Goal: Check status

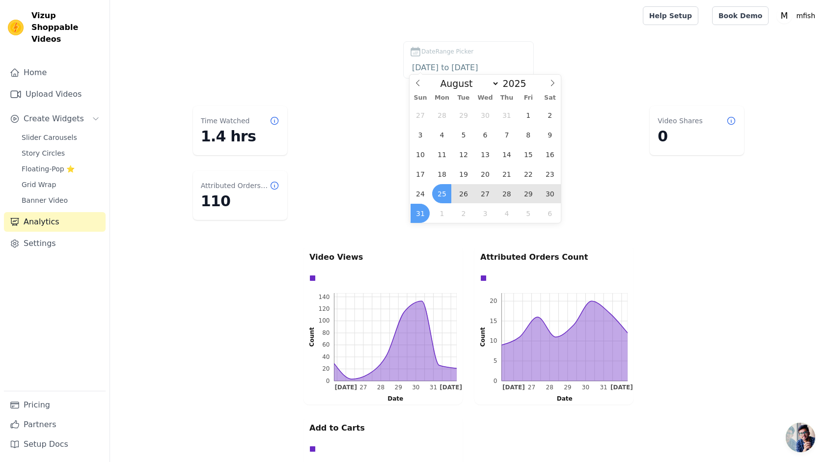
select select "7"
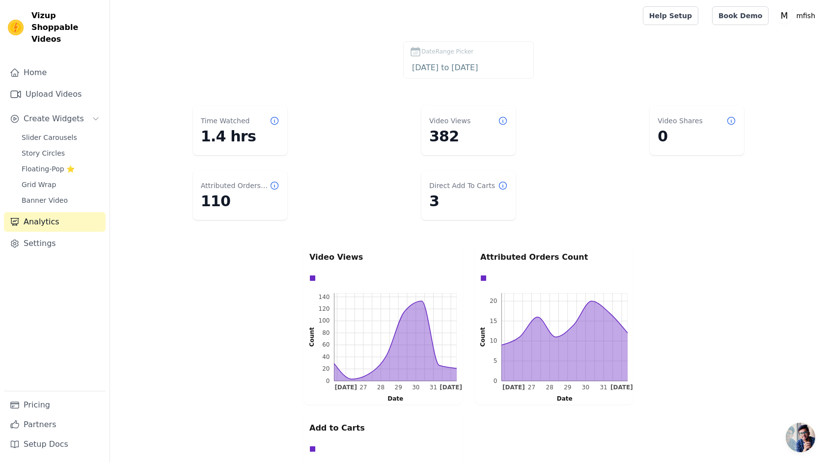
click at [369, 184] on dl "Time Watched 1.4 hrs Video Views 382 Video Shares 0 Attributed Orders Count 110…" at bounding box center [469, 163] width 678 height 122
click at [463, 75] on label "DateRange Picker [DATE] to [DATE]" at bounding box center [468, 59] width 131 height 37
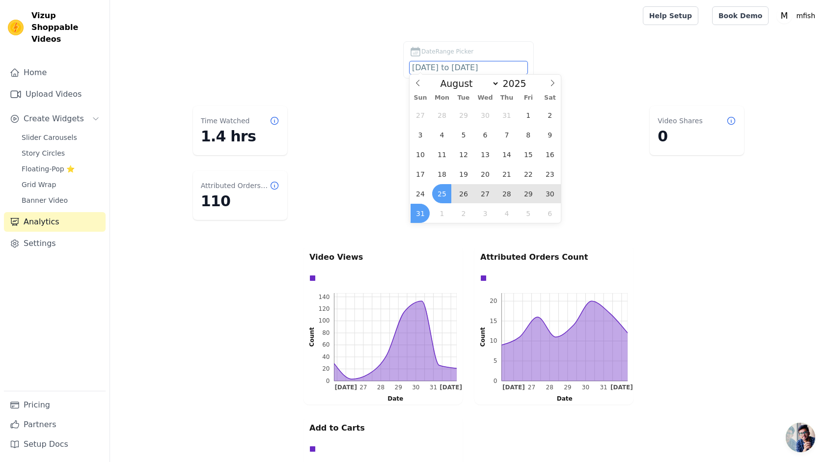
click at [440, 70] on input "[DATE] to [DATE]" at bounding box center [469, 67] width 118 height 13
click at [425, 171] on span "17" at bounding box center [420, 174] width 19 height 19
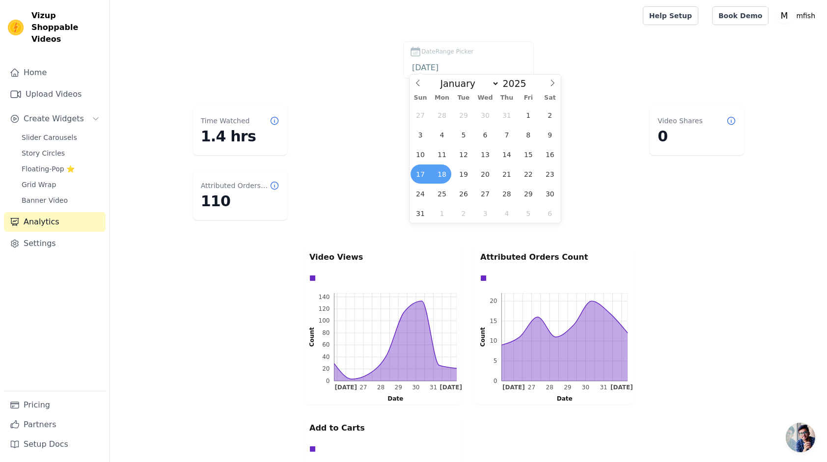
click at [440, 172] on span "18" at bounding box center [441, 174] width 19 height 19
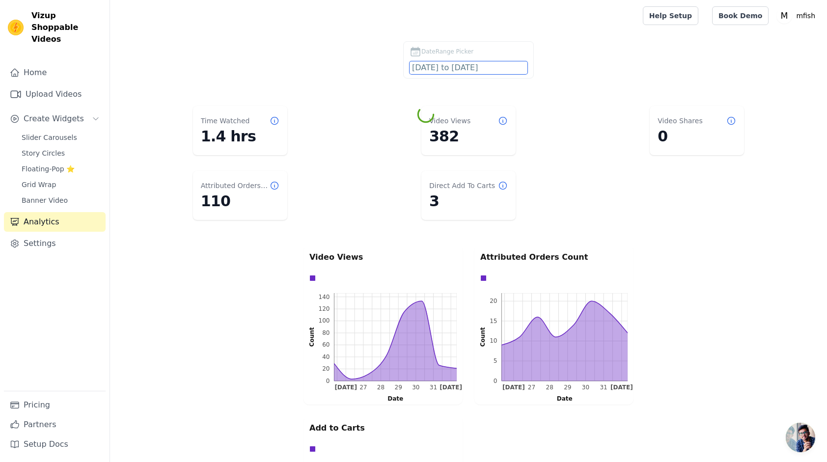
click at [464, 70] on input "[DATE] to [DATE]" at bounding box center [469, 67] width 118 height 13
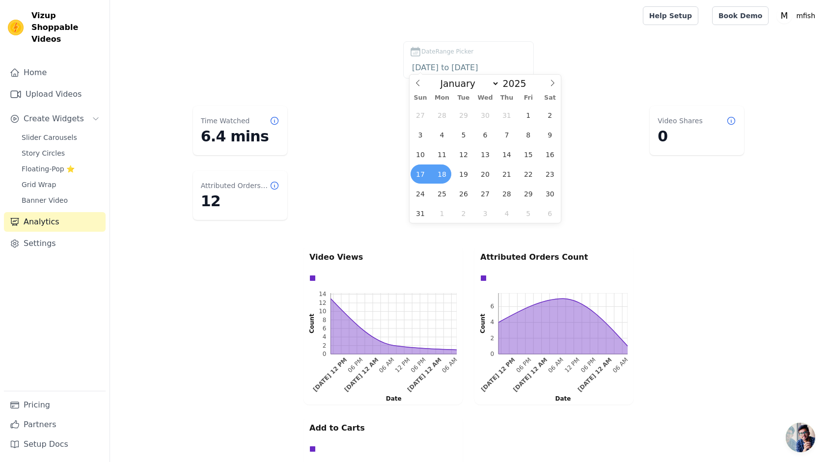
click at [444, 167] on span "18" at bounding box center [441, 174] width 19 height 19
click at [419, 198] on span "24" at bounding box center [420, 193] width 19 height 19
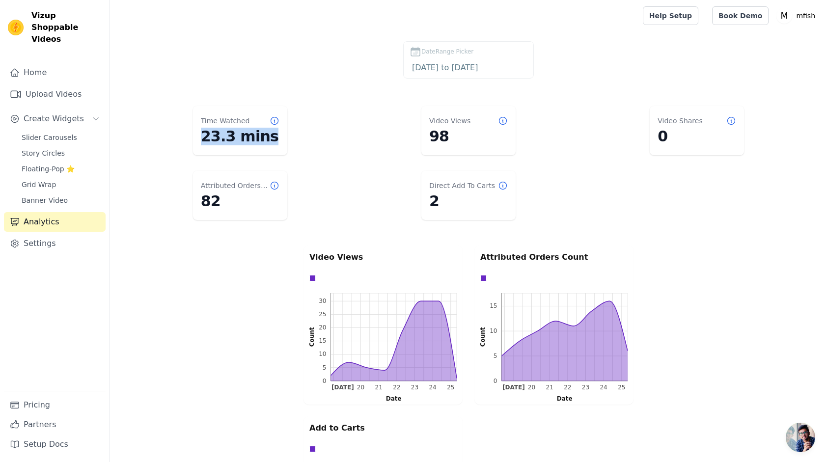
drag, startPoint x: 201, startPoint y: 137, endPoint x: 287, endPoint y: 132, distance: 86.1
click at [287, 132] on dl "Time Watched 23.3 mins Video Views 98 Video Shares 0 Attributed Orders Count 82…" at bounding box center [469, 163] width 678 height 122
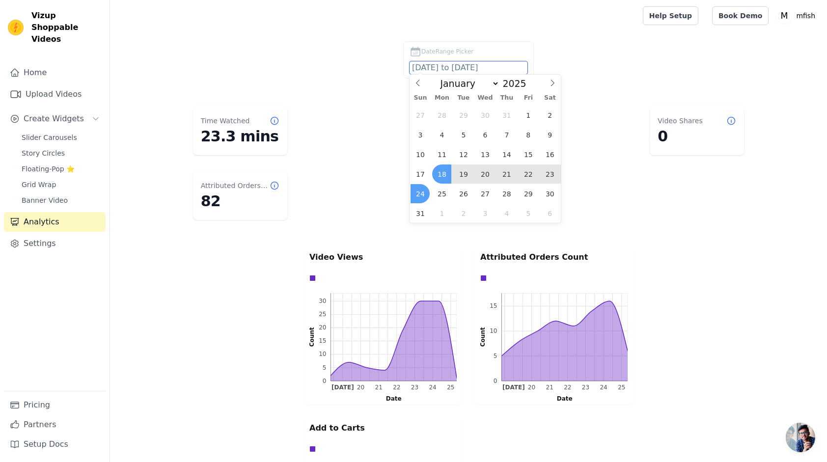
click at [442, 62] on input "[DATE] to [DATE]" at bounding box center [469, 67] width 118 height 13
click at [443, 186] on span "25" at bounding box center [441, 193] width 19 height 19
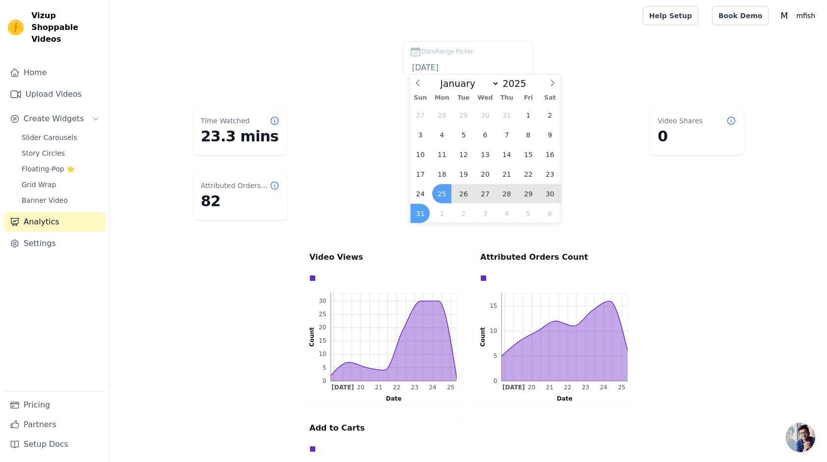
click at [421, 214] on span "31" at bounding box center [420, 213] width 19 height 19
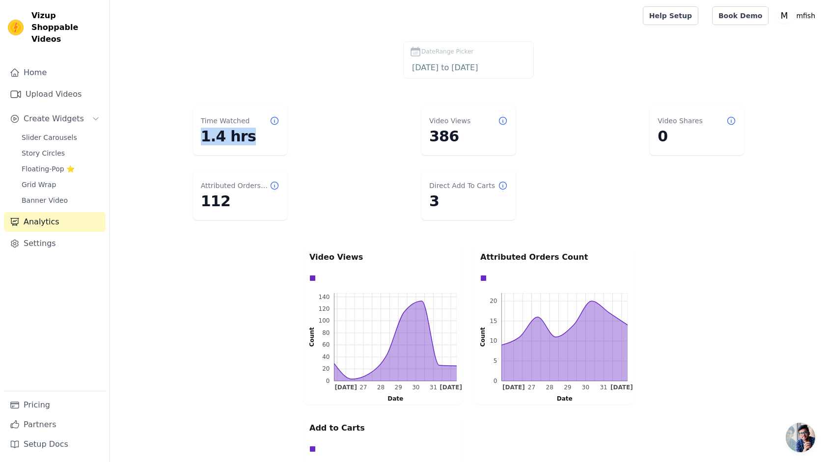
drag, startPoint x: 198, startPoint y: 139, endPoint x: 268, endPoint y: 138, distance: 69.3
click at [268, 138] on div "Time Watched 1.4 hrs" at bounding box center [240, 130] width 94 height 49
drag, startPoint x: 268, startPoint y: 138, endPoint x: 324, endPoint y: 161, distance: 60.8
click at [324, 161] on dl "Time Watched 1.4 hrs Video Views 386 Video Shares 0 Attributed Orders Count 112…" at bounding box center [469, 163] width 678 height 122
click at [249, 137] on dd "1.4 hrs" at bounding box center [240, 137] width 79 height 18
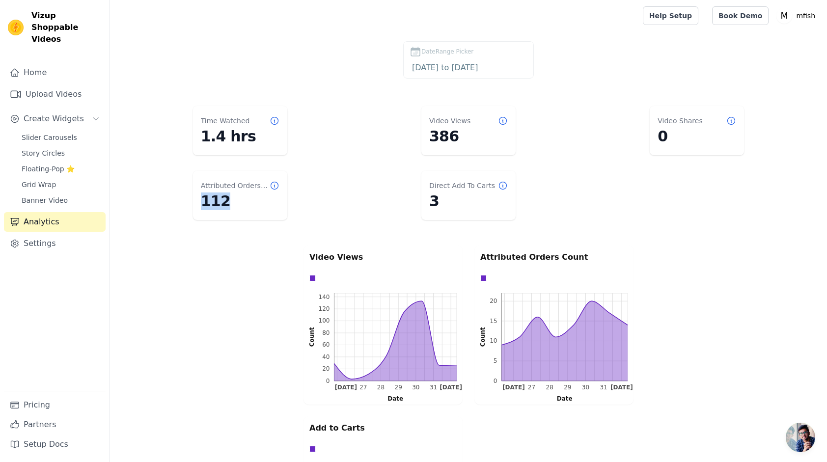
drag, startPoint x: 199, startPoint y: 206, endPoint x: 240, endPoint y: 205, distance: 40.3
click at [240, 205] on div "Attributed Orders Count 112" at bounding box center [240, 195] width 94 height 49
click at [430, 66] on input "[DATE] to [DATE]" at bounding box center [469, 67] width 118 height 13
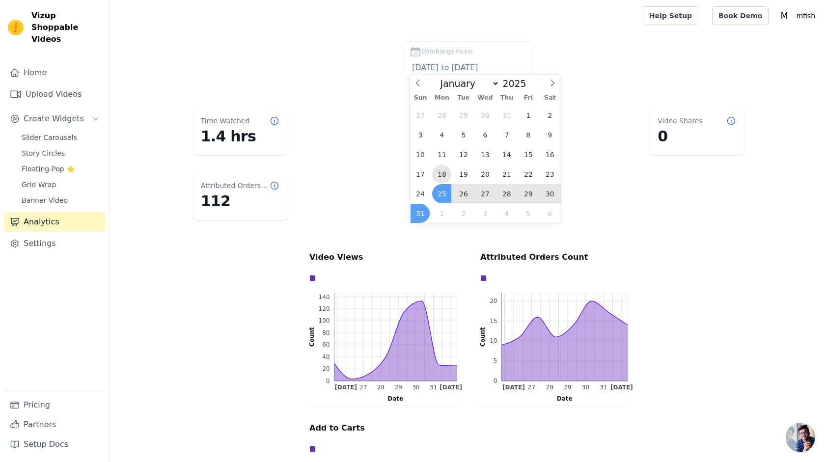
click at [440, 176] on span "18" at bounding box center [441, 174] width 19 height 19
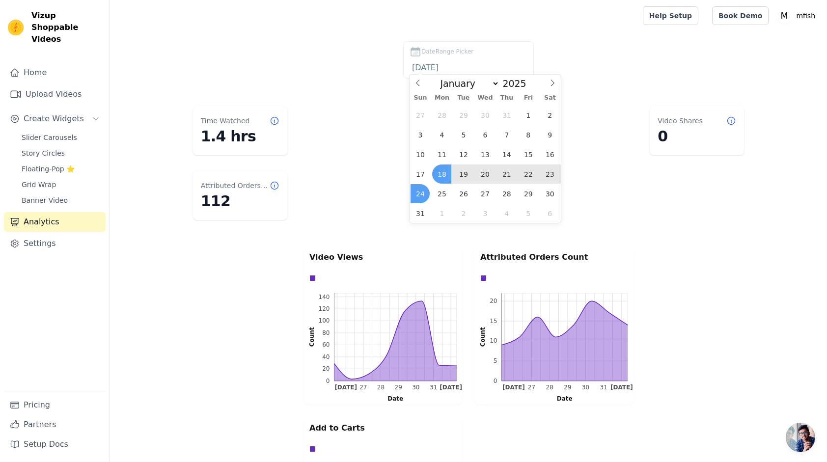
click at [418, 188] on span "24" at bounding box center [420, 193] width 19 height 19
type input "[DATE] to [DATE]"
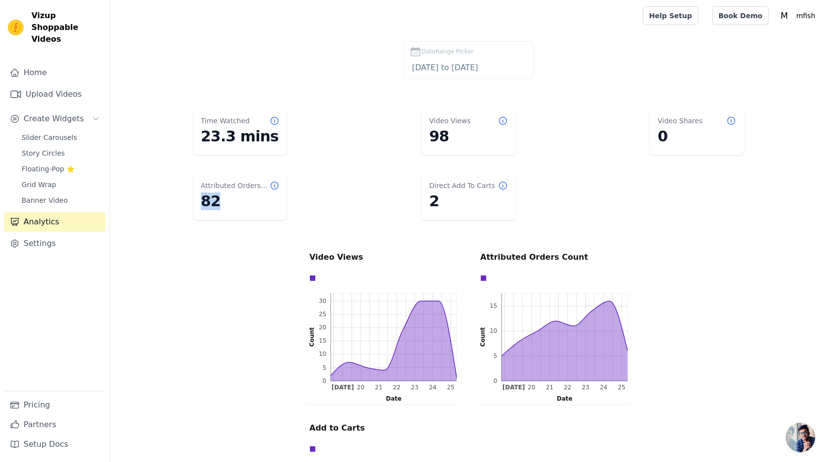
drag, startPoint x: 222, startPoint y: 202, endPoint x: 198, endPoint y: 200, distance: 24.1
click at [198, 200] on div "Attributed Orders Count 82" at bounding box center [240, 195] width 94 height 49
drag, startPoint x: 198, startPoint y: 200, endPoint x: 255, endPoint y: 148, distance: 77.5
click at [255, 148] on div "DateRange Picker [DATE] to [DATE] Time Watched 23.3 mins Video Views 98 Video S…" at bounding box center [468, 412] width 717 height 743
click at [247, 143] on dd "23.3 mins" at bounding box center [240, 137] width 79 height 18
